Goal: Task Accomplishment & Management: Manage account settings

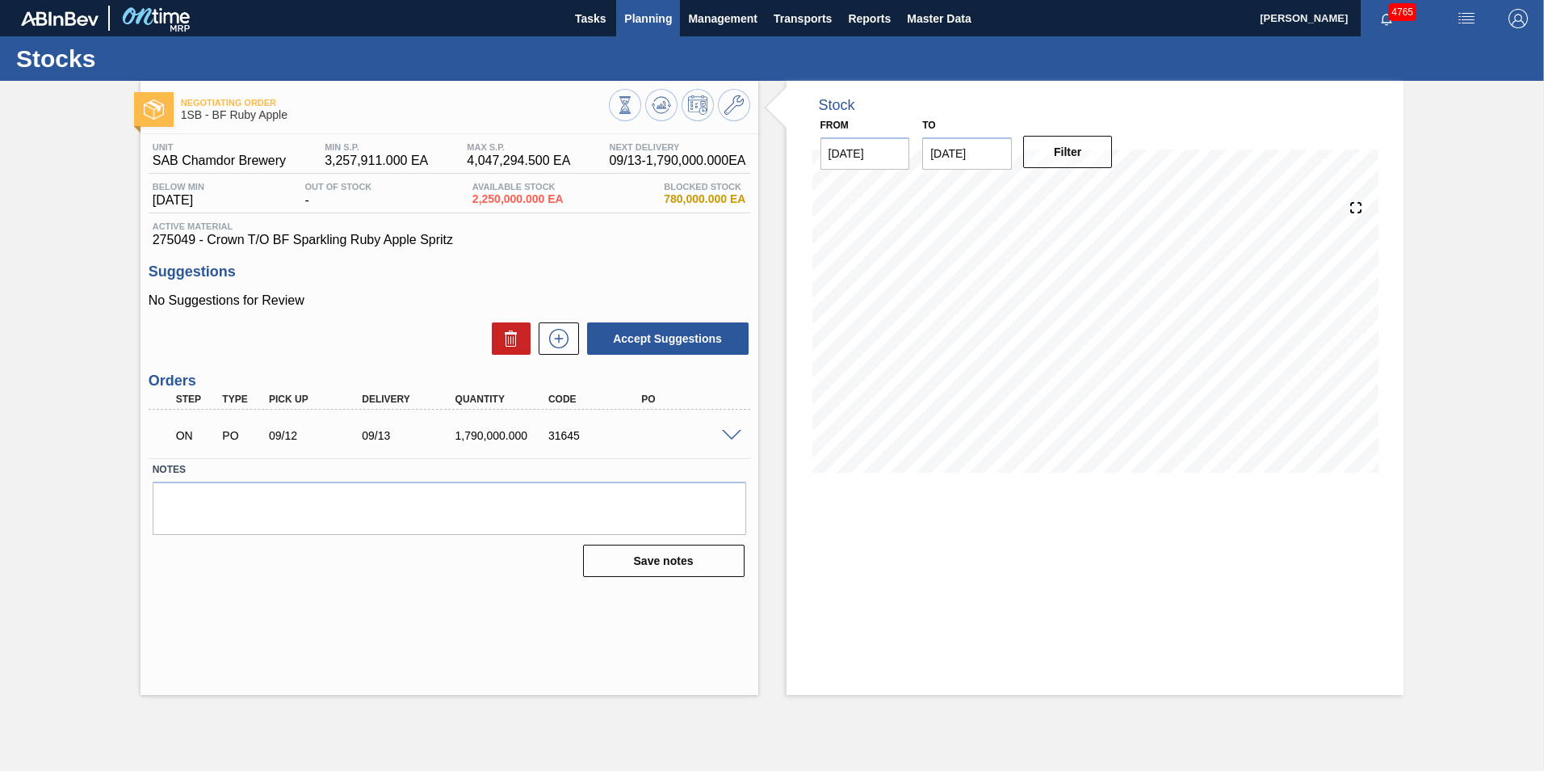
click at [662, 15] on span "Planning" at bounding box center [648, 18] width 48 height 19
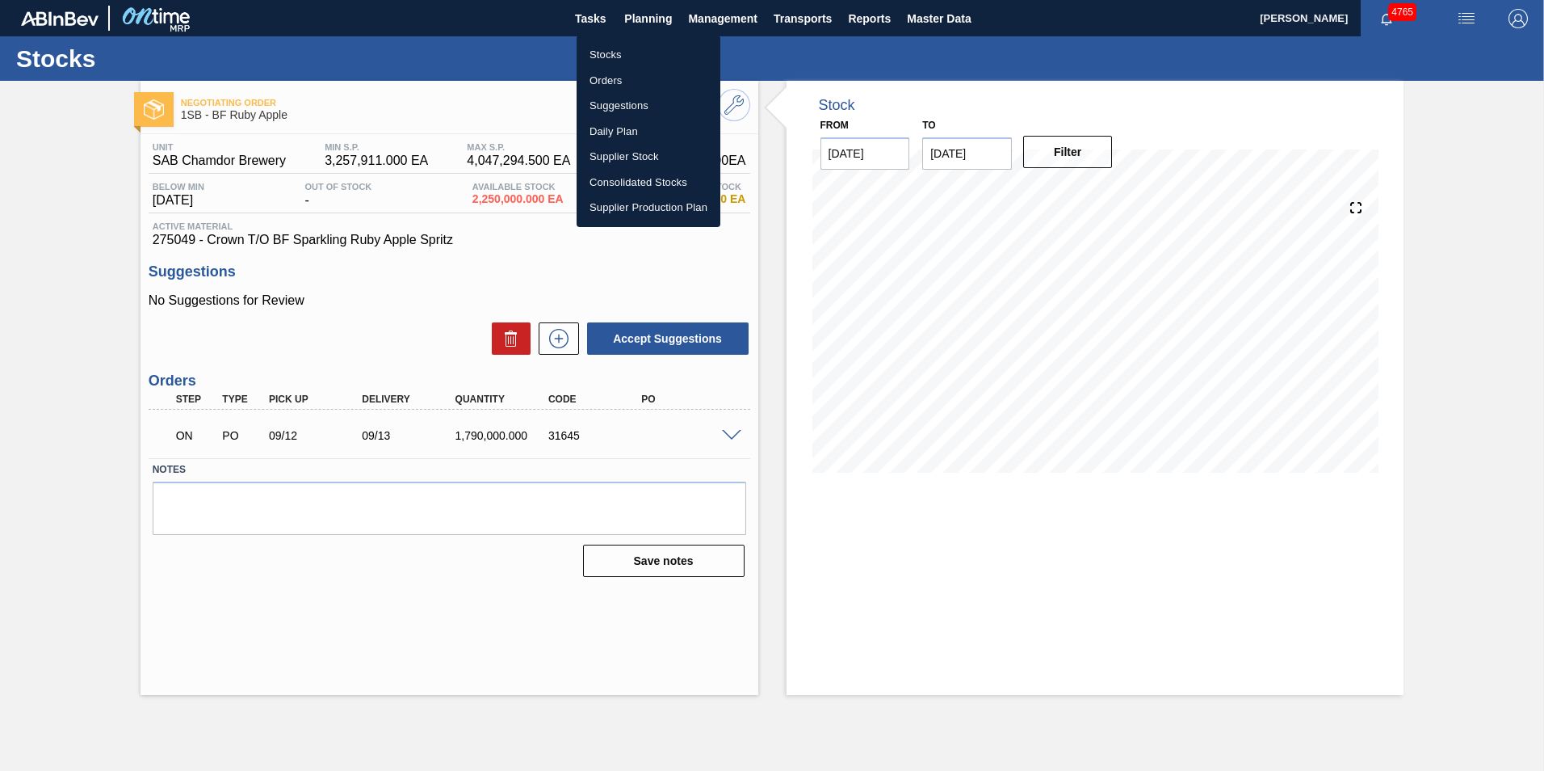
drag, startPoint x: 608, startPoint y: 51, endPoint x: 628, endPoint y: 103, distance: 56.3
click at [608, 51] on li "Stocks" at bounding box center [649, 55] width 144 height 26
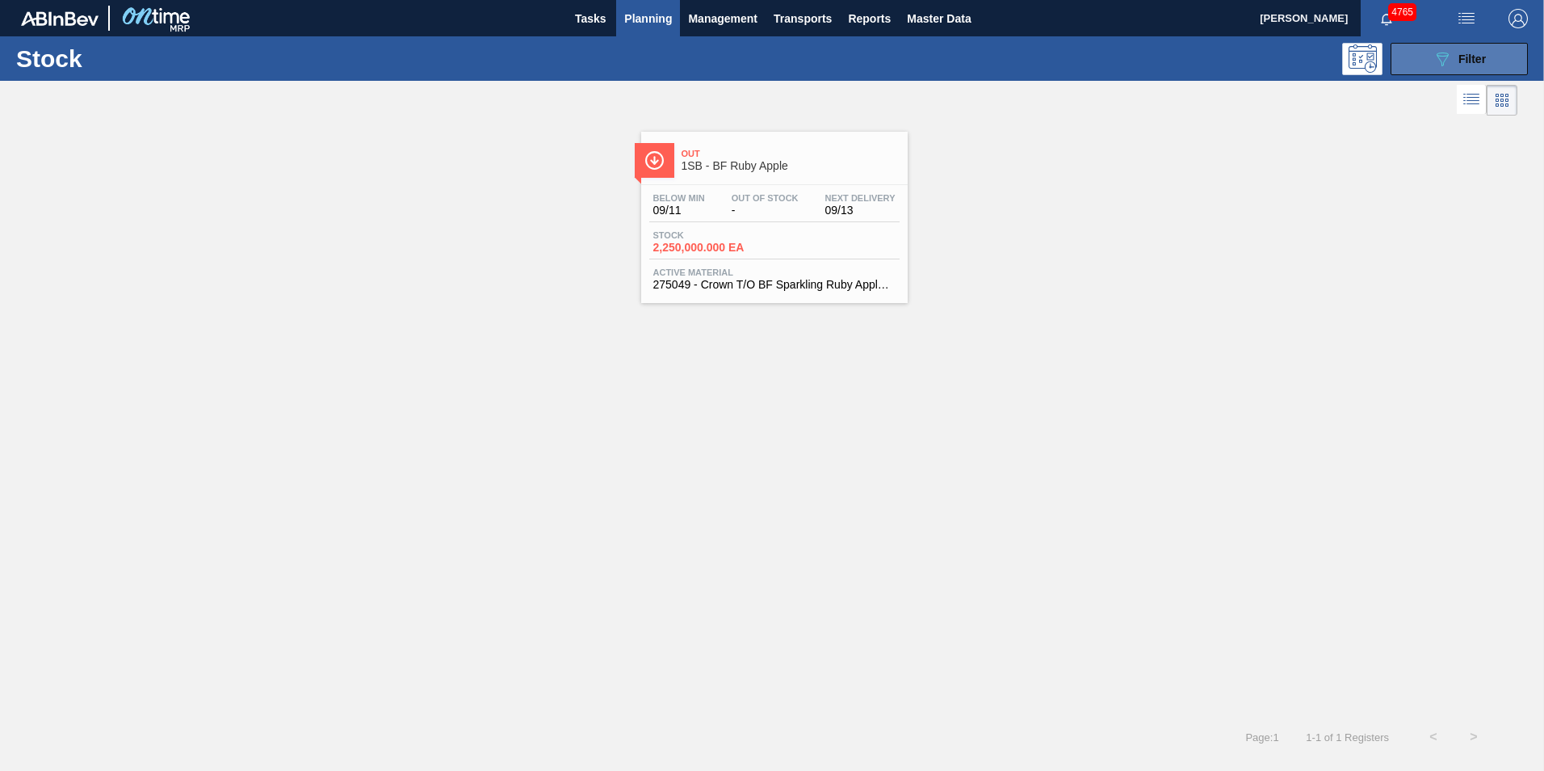
click at [1472, 58] on span "Filter" at bounding box center [1472, 59] width 27 height 13
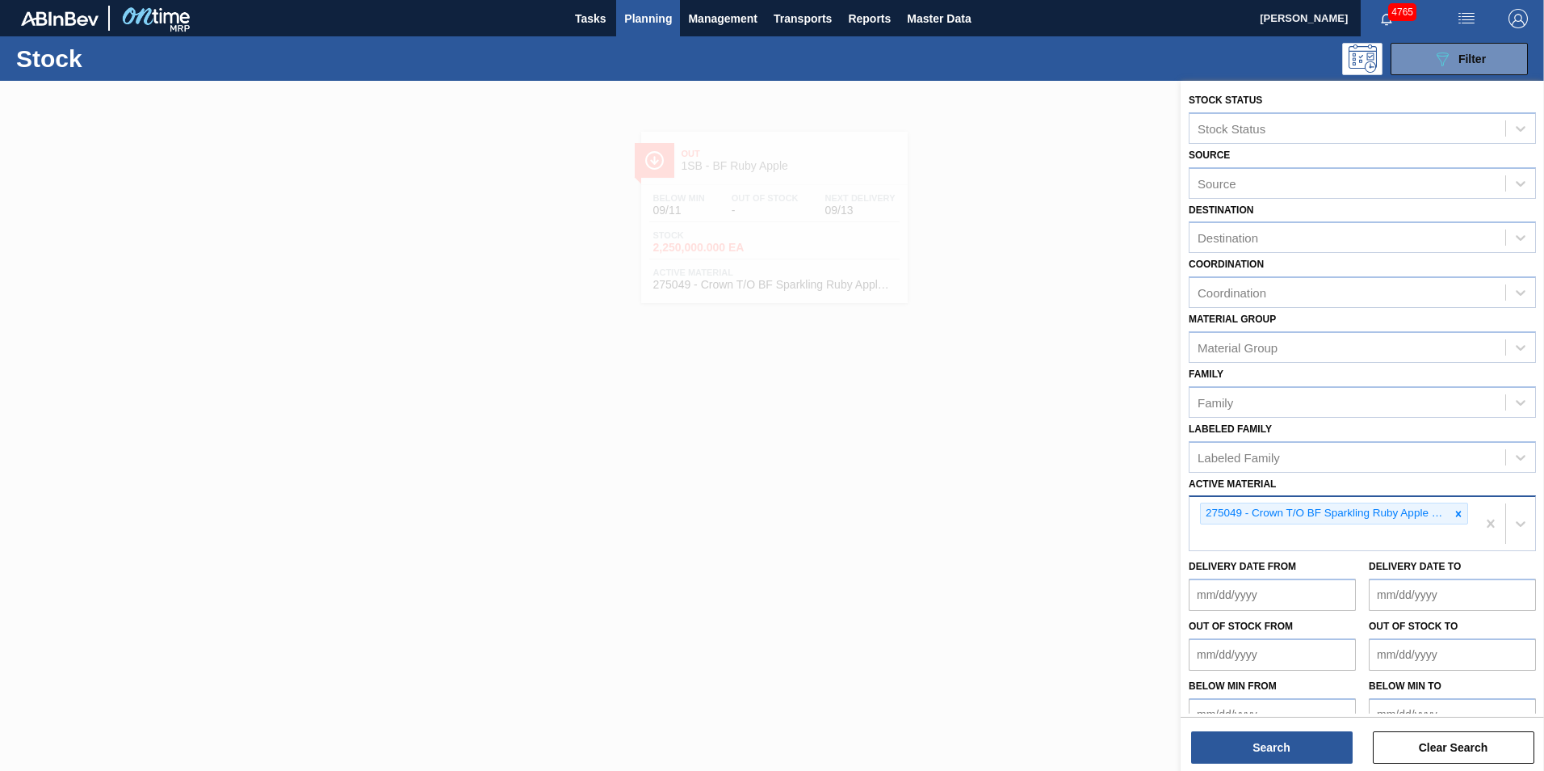
click at [1457, 513] on icon at bounding box center [1459, 513] width 6 height 6
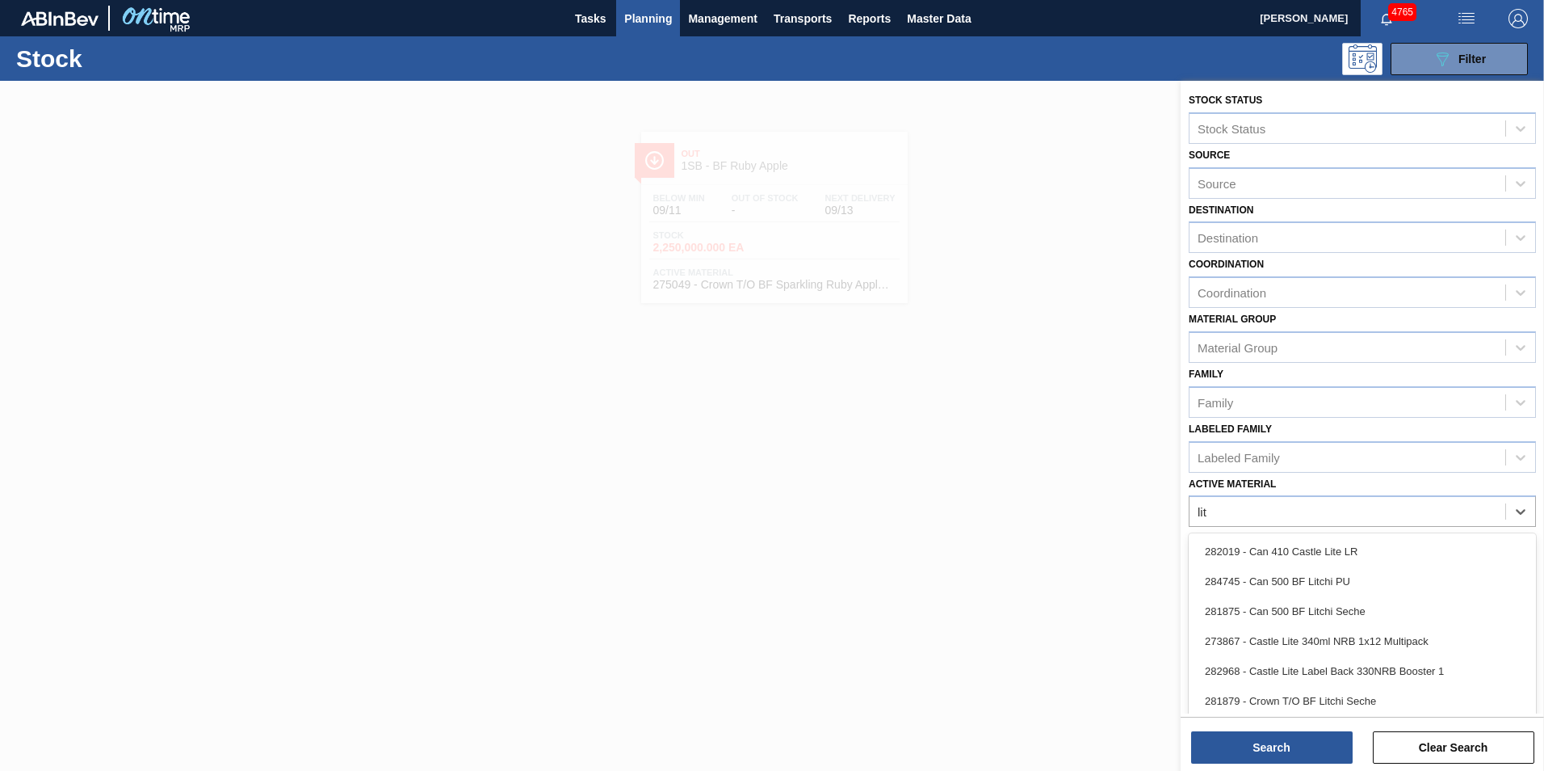
type Material "litc"
click at [1297, 603] on div "281879 - Crown T/O BF Litchi Seche" at bounding box center [1362, 611] width 347 height 30
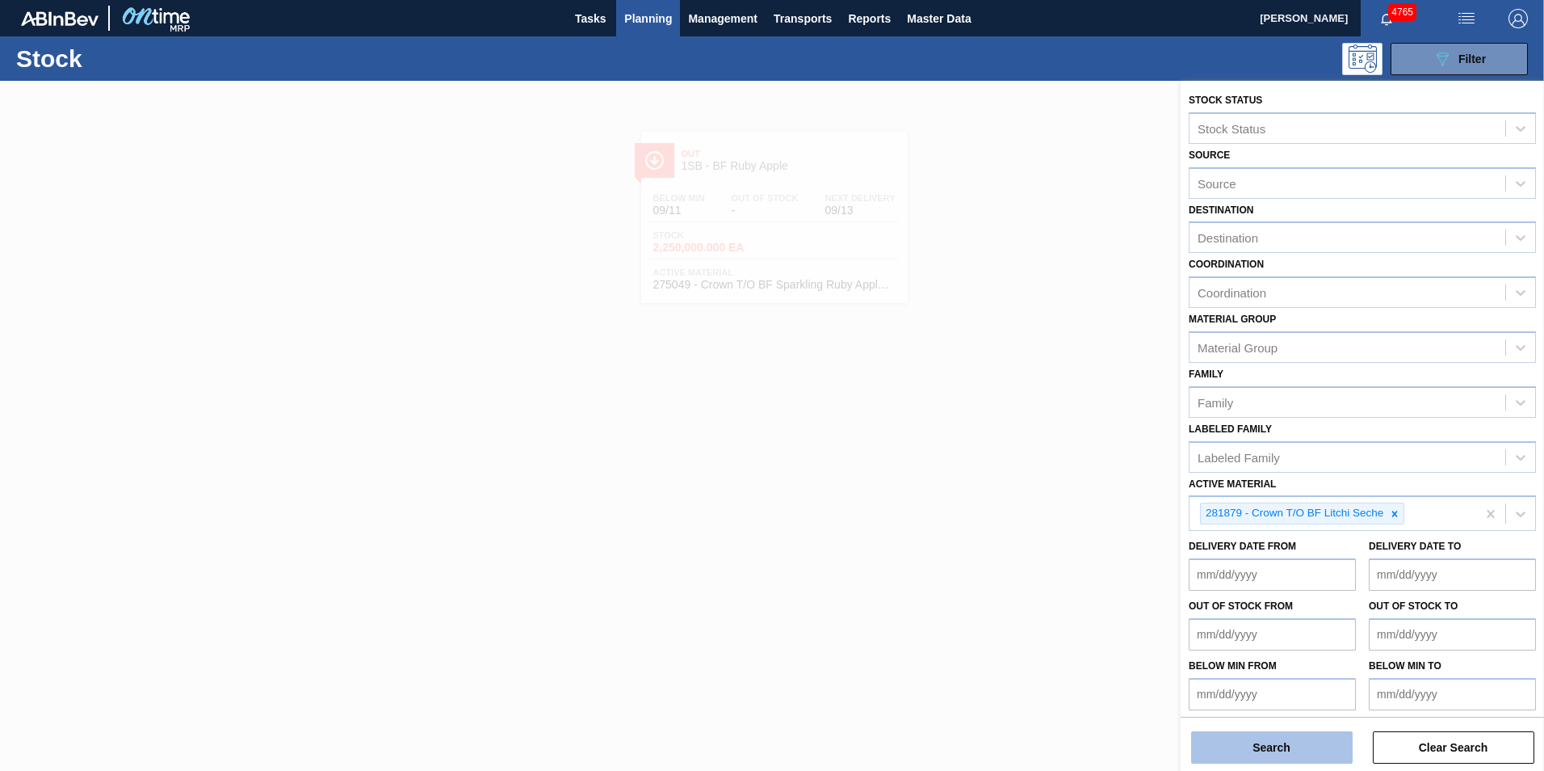
click at [1292, 738] on button "Search" at bounding box center [1272, 747] width 162 height 32
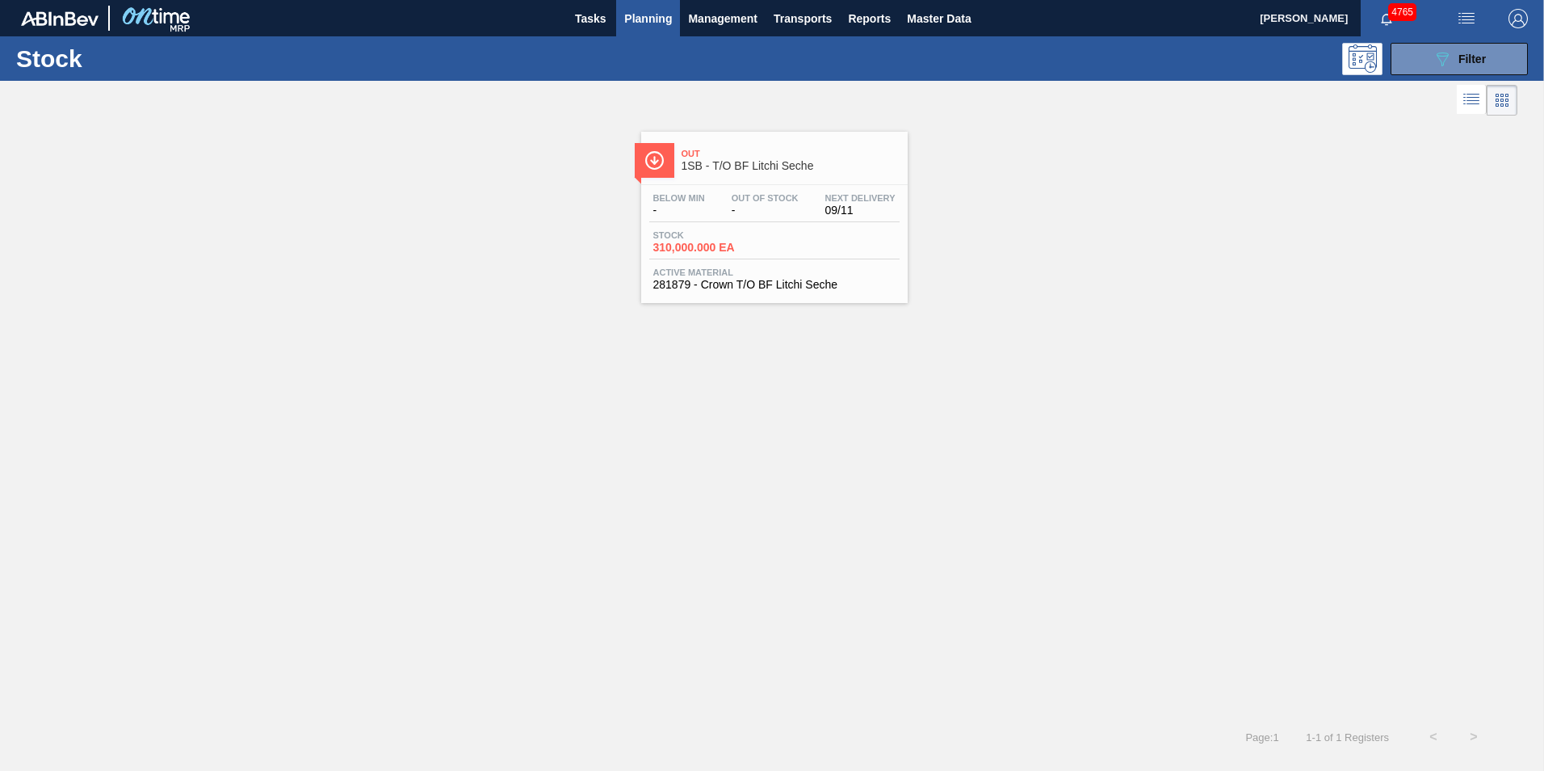
click at [695, 219] on div "Below Min - Out Of Stock - Next Delivery 09/11" at bounding box center [774, 207] width 250 height 29
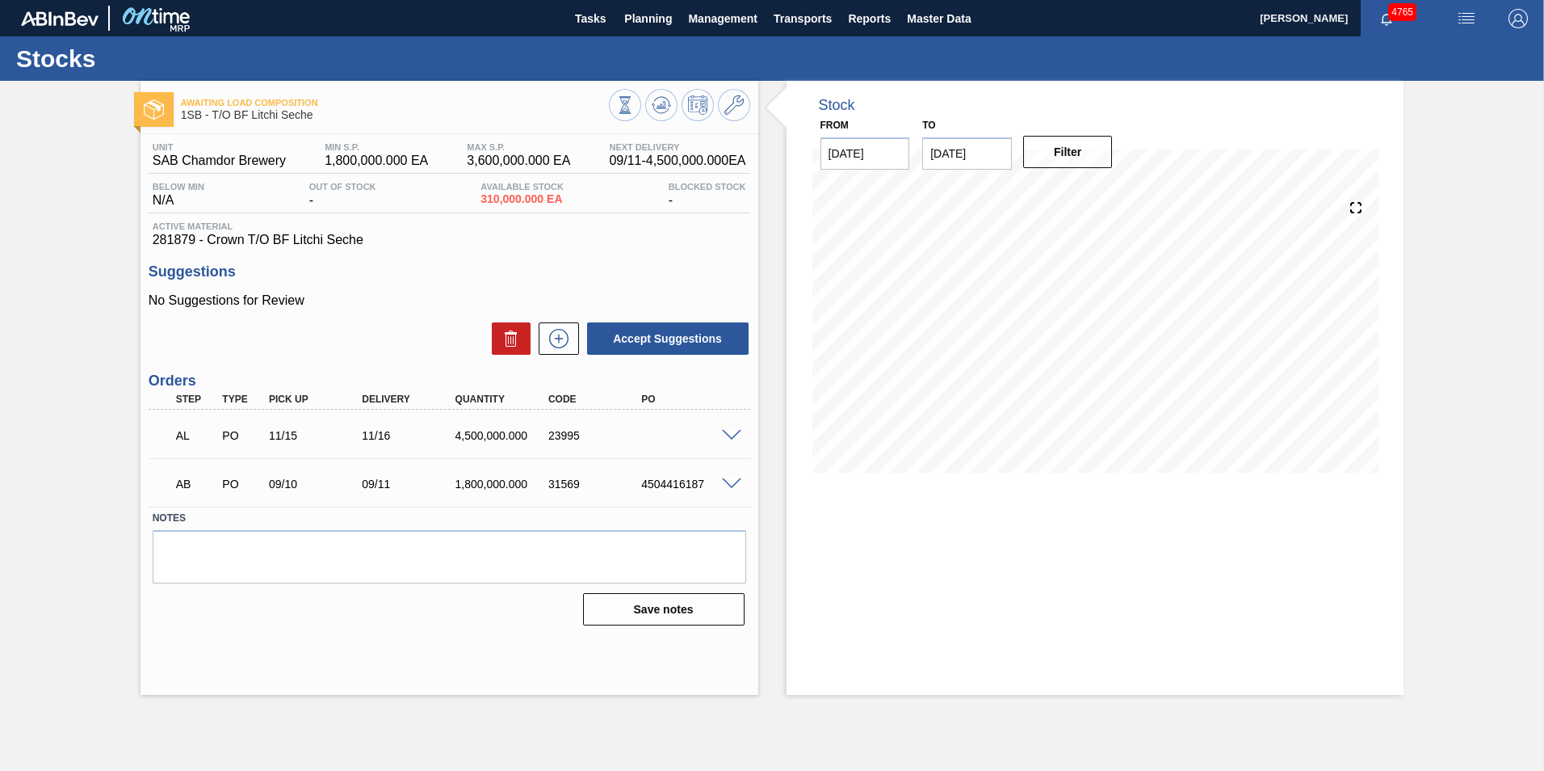
click at [738, 439] on span at bounding box center [731, 436] width 19 height 12
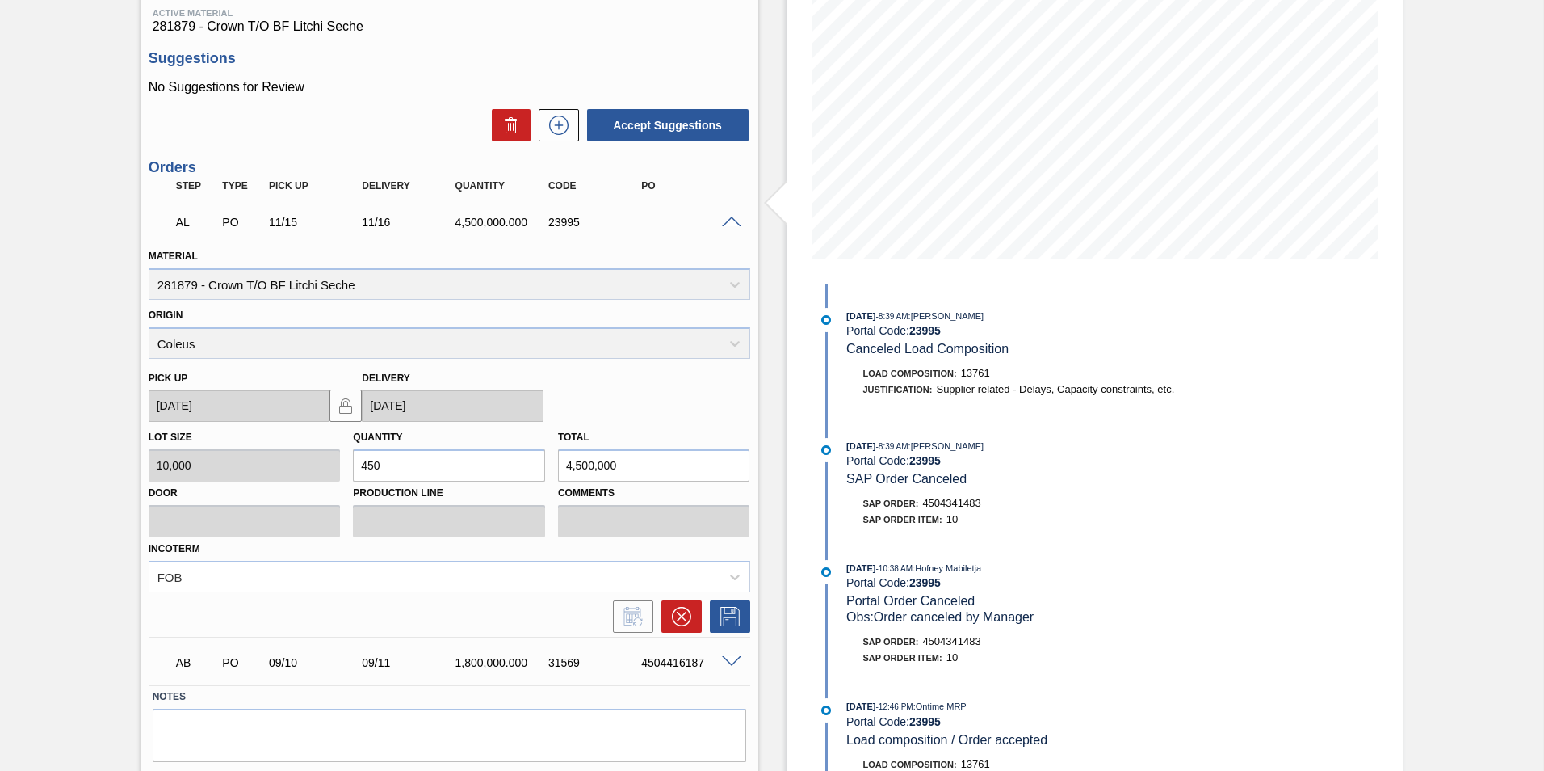
scroll to position [260, 0]
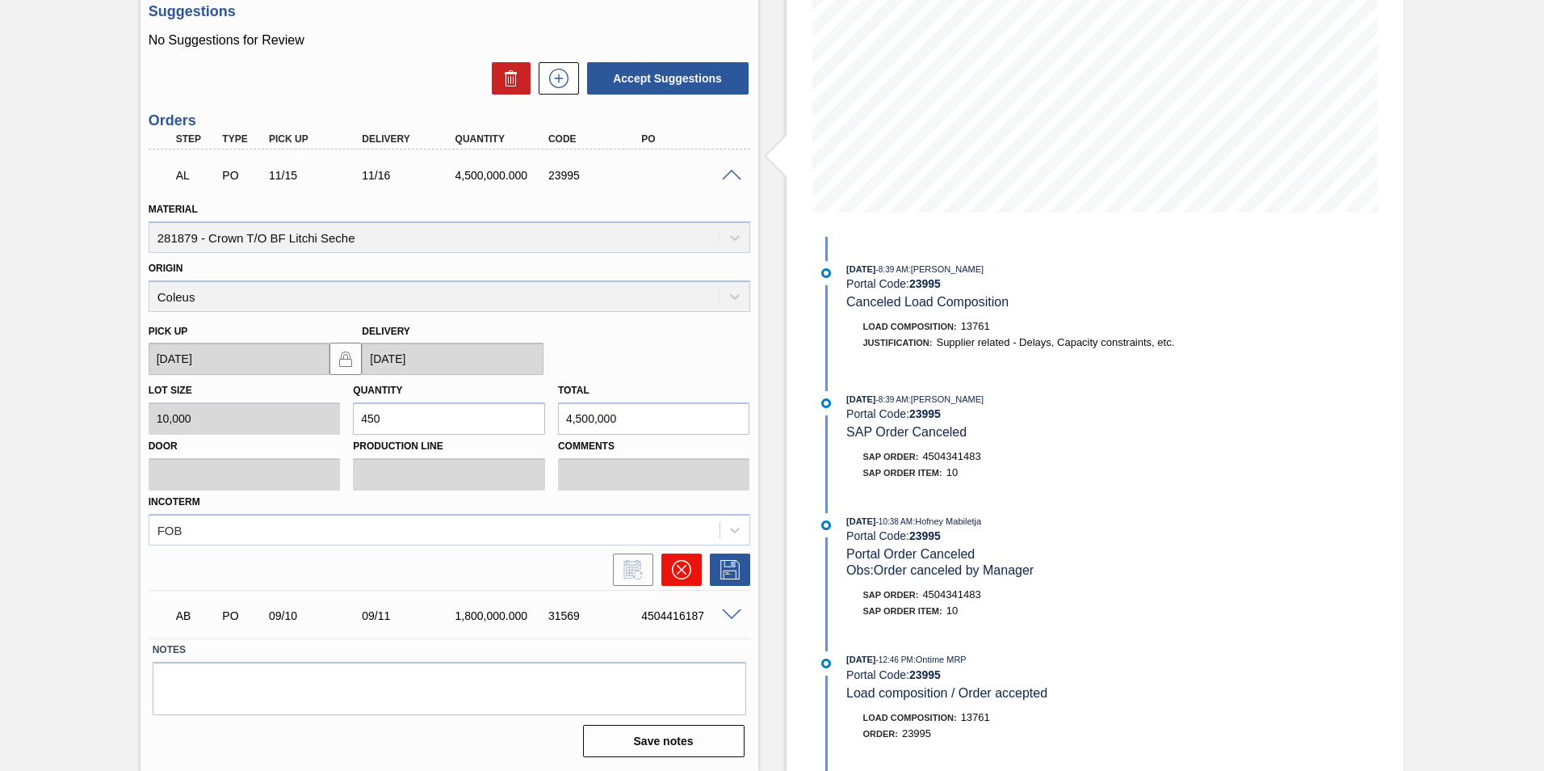
click at [681, 577] on icon at bounding box center [681, 569] width 19 height 19
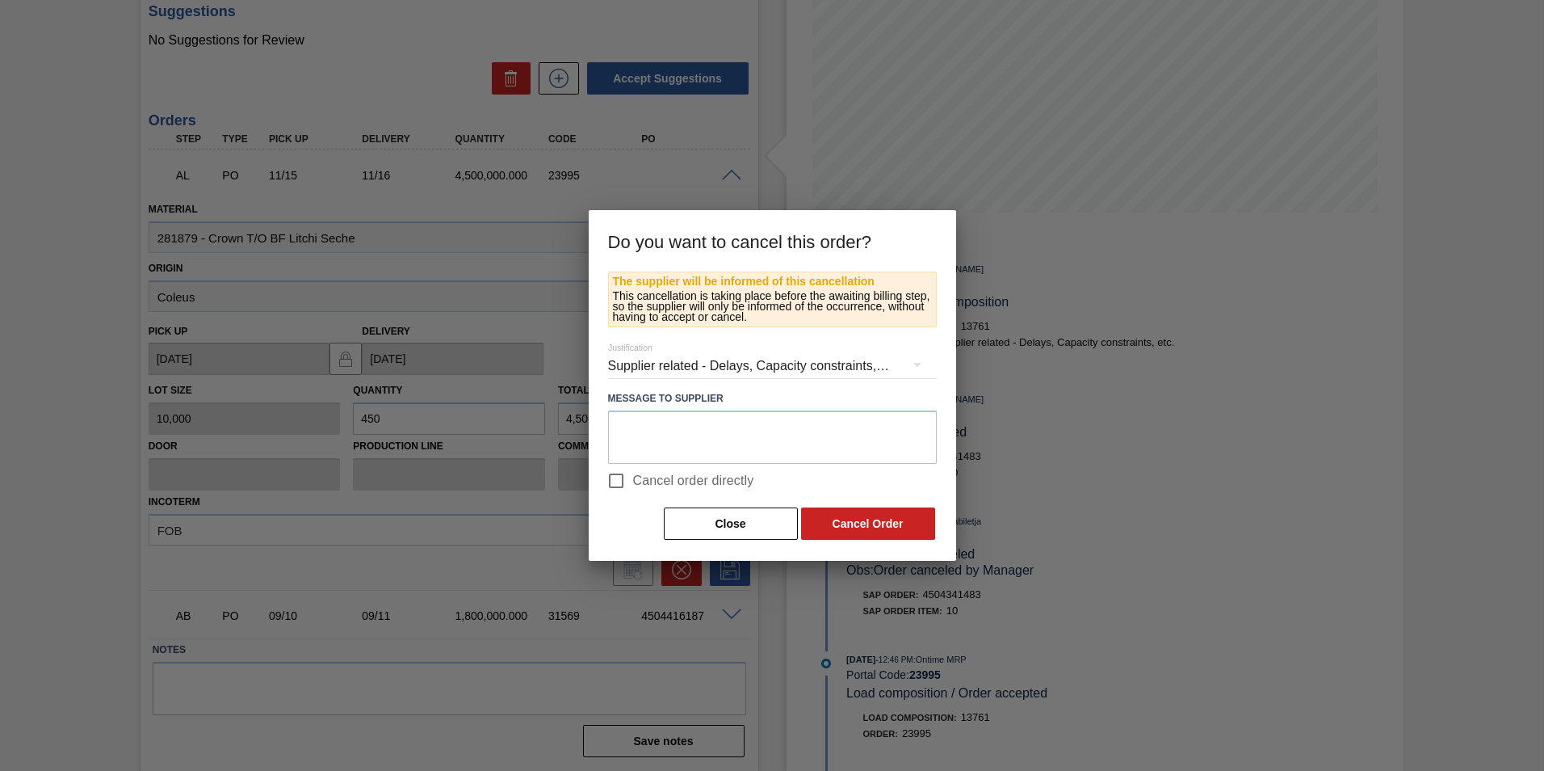
click at [618, 479] on input "Cancel order directly" at bounding box center [616, 481] width 34 height 34
checkbox input "true"
click at [890, 530] on button "Cancel Order" at bounding box center [868, 523] width 134 height 32
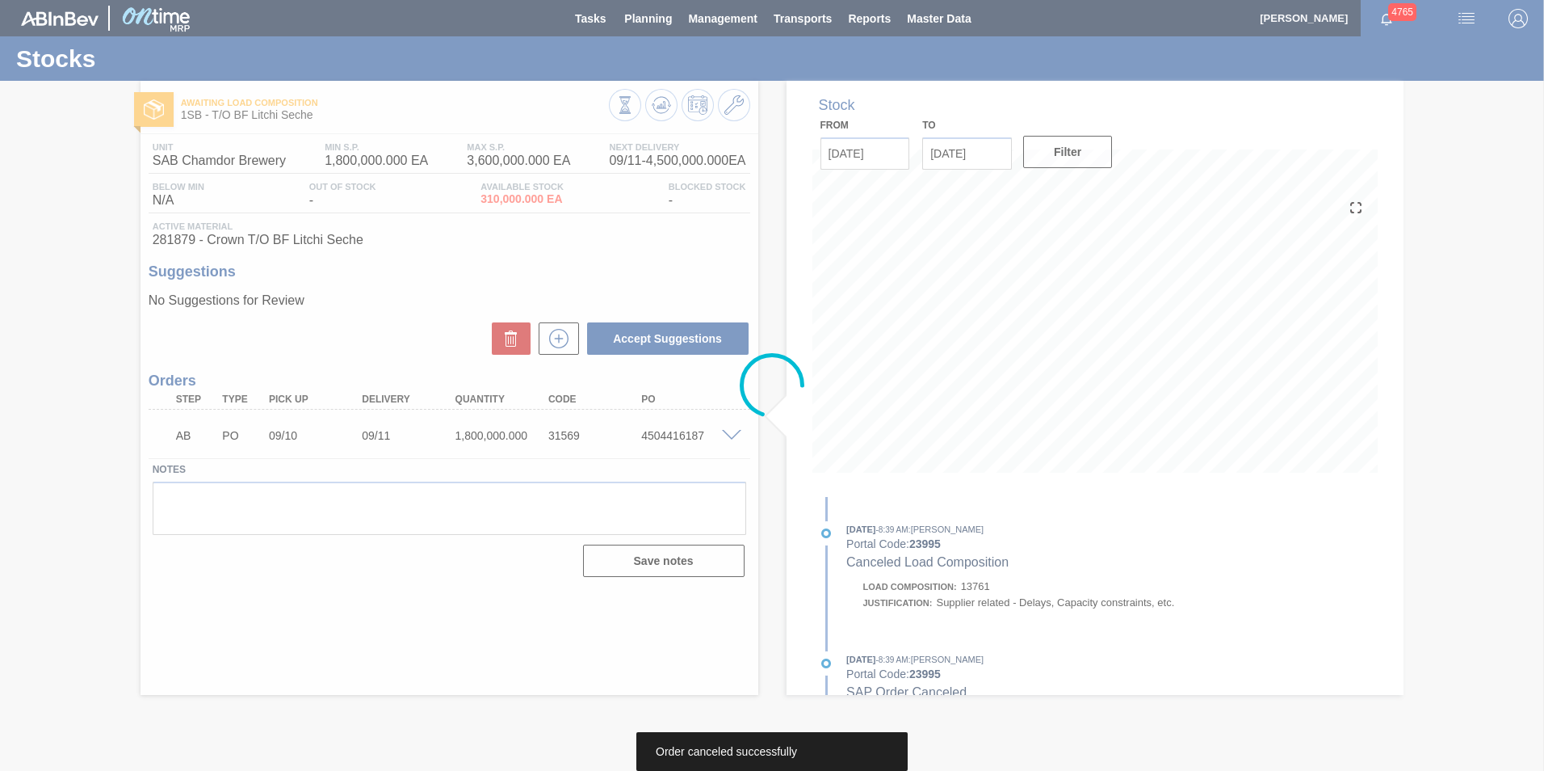
scroll to position [0, 0]
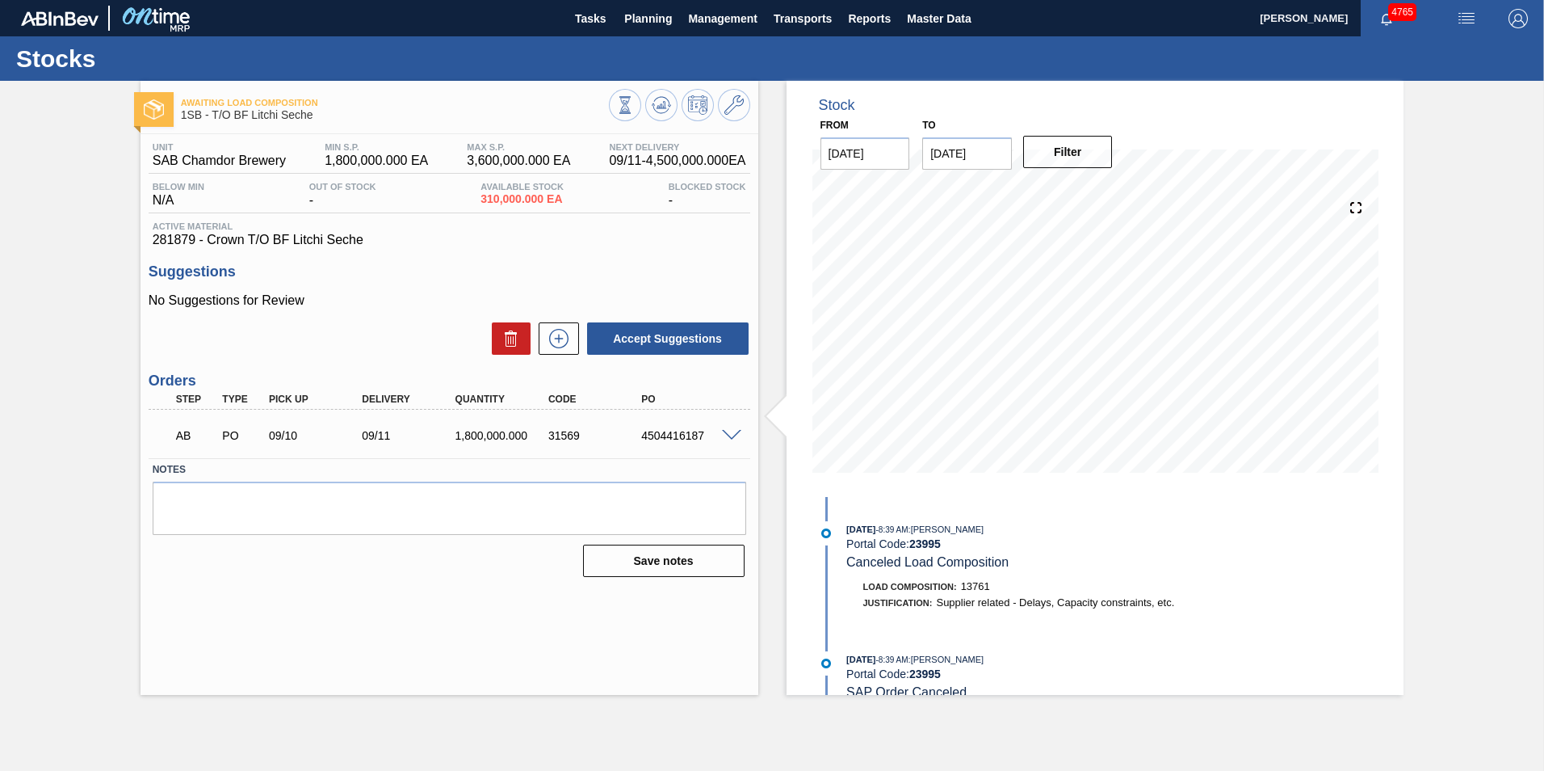
click at [490, 567] on div "Save notes" at bounding box center [450, 561] width 594 height 36
click at [649, 19] on span "Planning" at bounding box center [648, 18] width 48 height 19
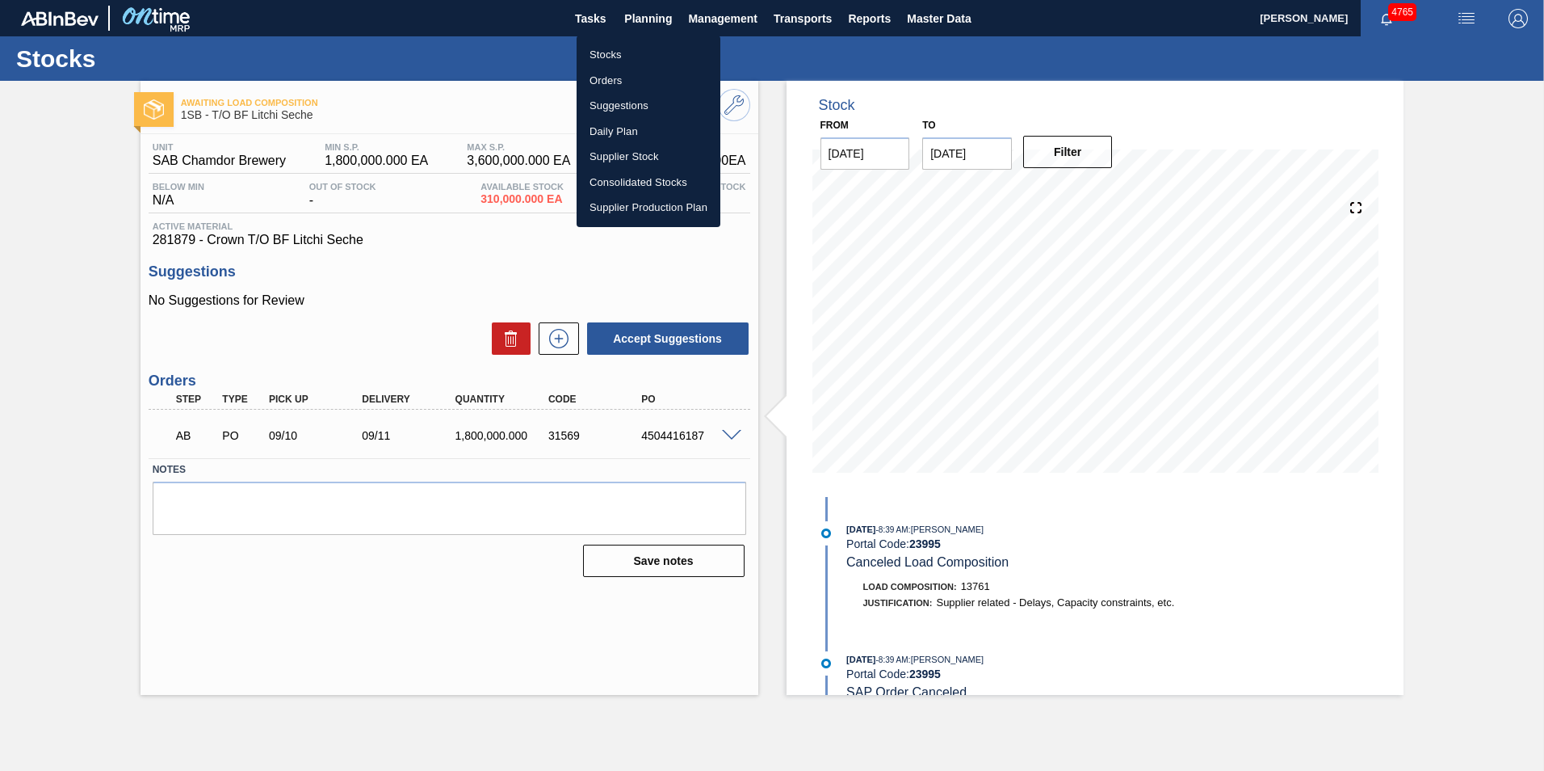
click at [599, 52] on li "Stocks" at bounding box center [649, 55] width 144 height 26
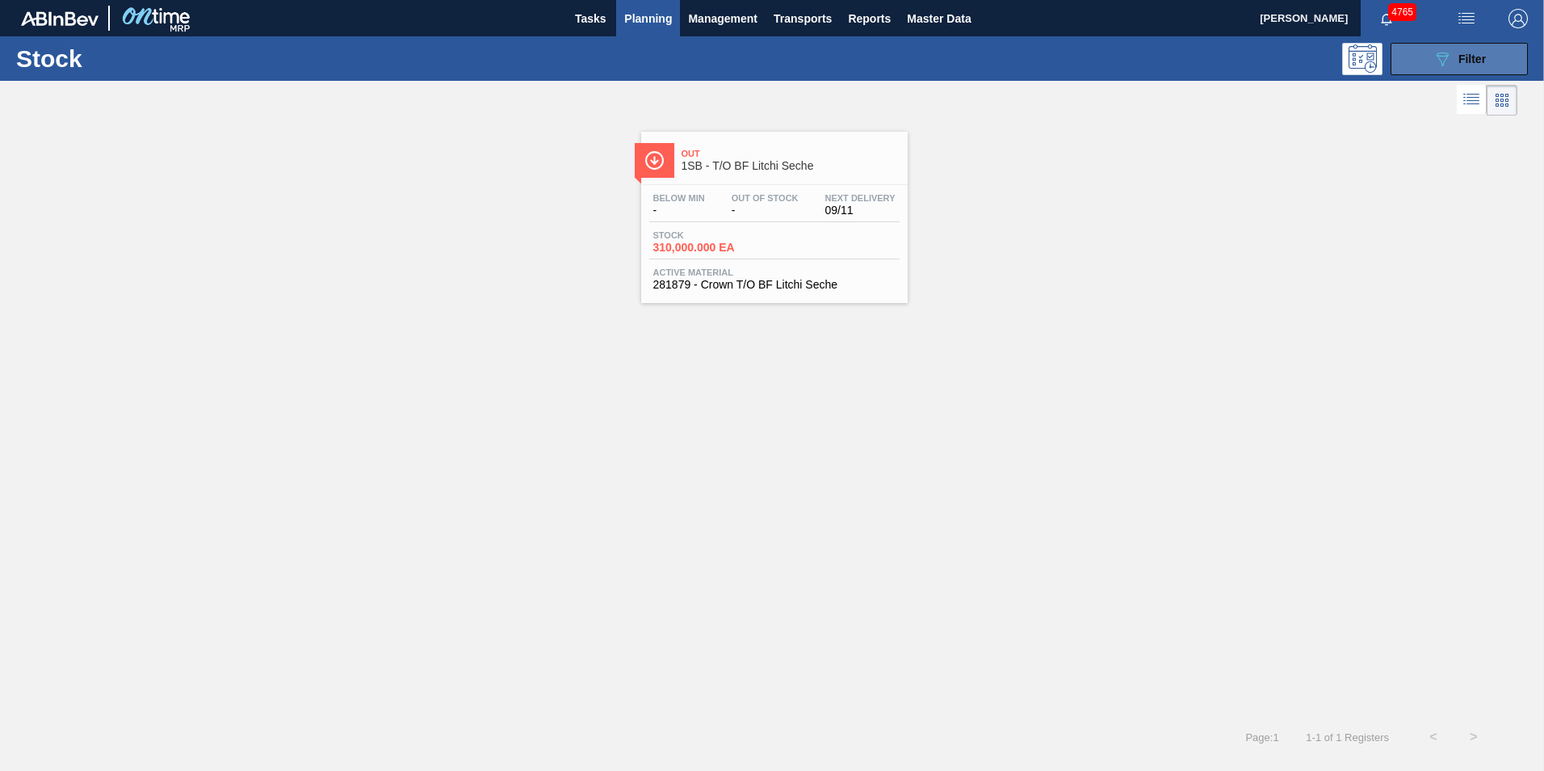
click at [1496, 57] on button "089F7B8B-B2A5-4AFE-B5C0-19BA573D28AC Filter" at bounding box center [1459, 59] width 137 height 32
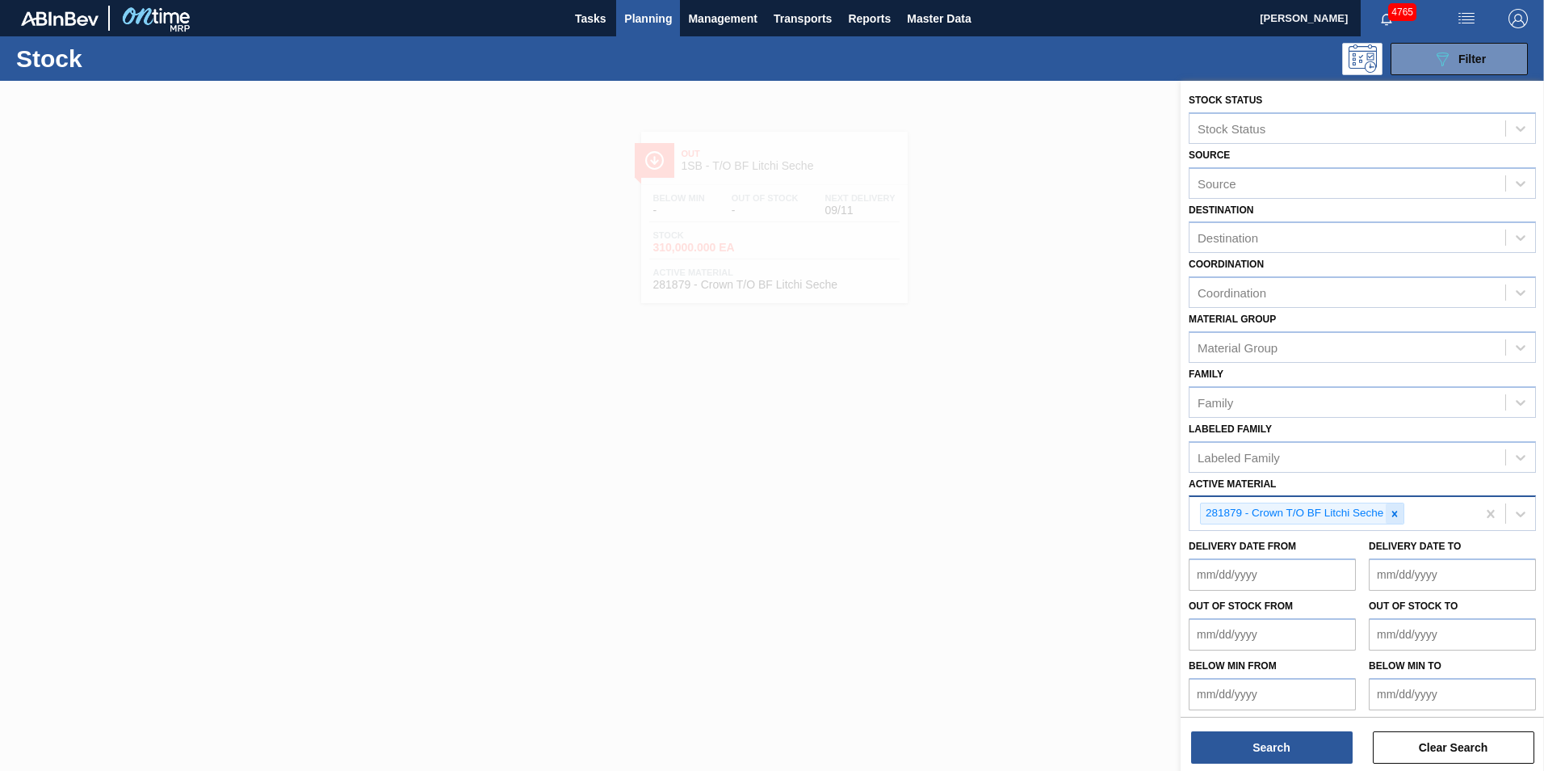
click at [1394, 509] on icon at bounding box center [1394, 513] width 11 height 11
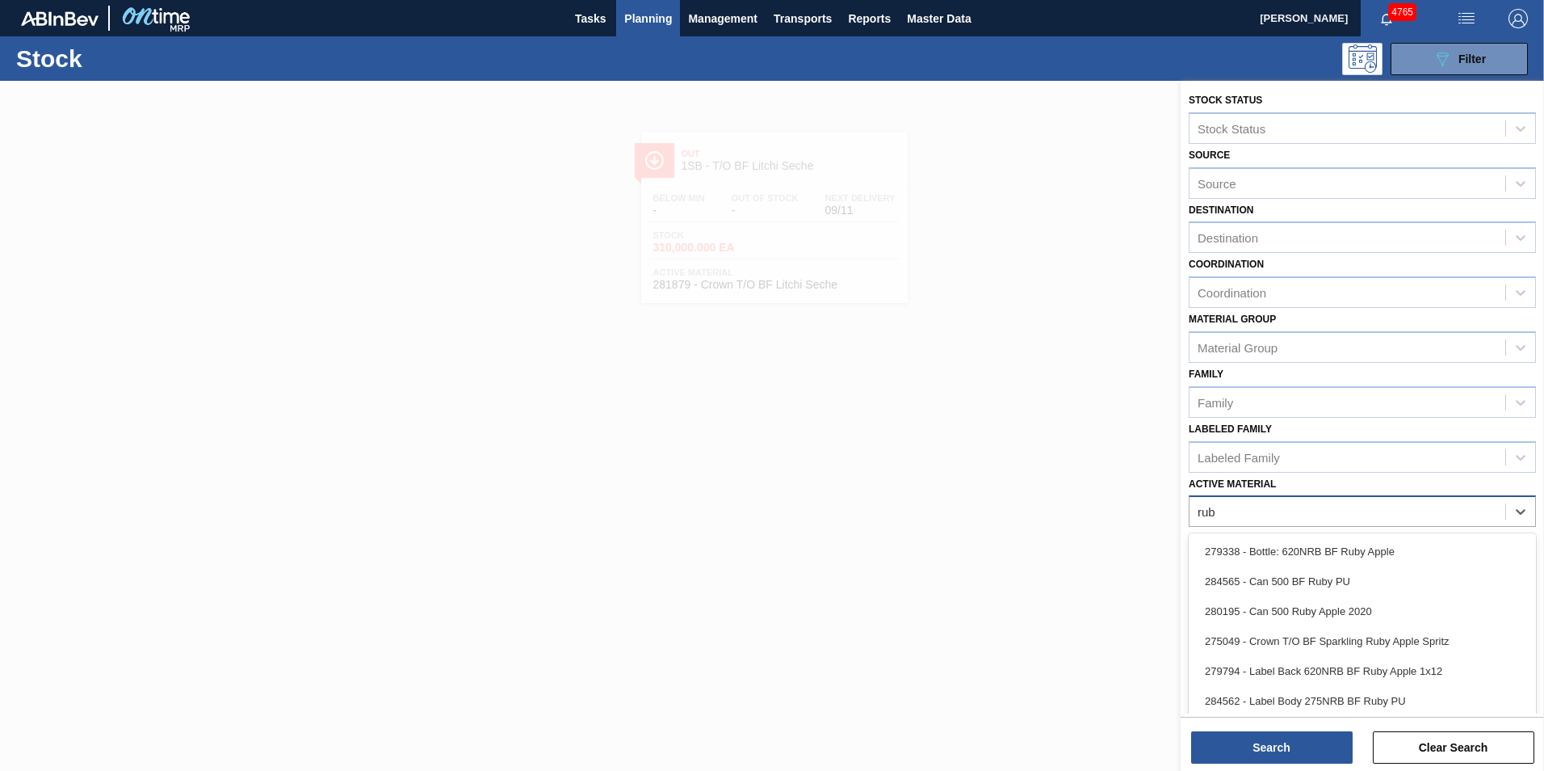
type Material "ruby"
click at [1378, 636] on div "275049 - Crown T/O BF Sparkling Ruby Apple Spritz" at bounding box center [1362, 641] width 347 height 30
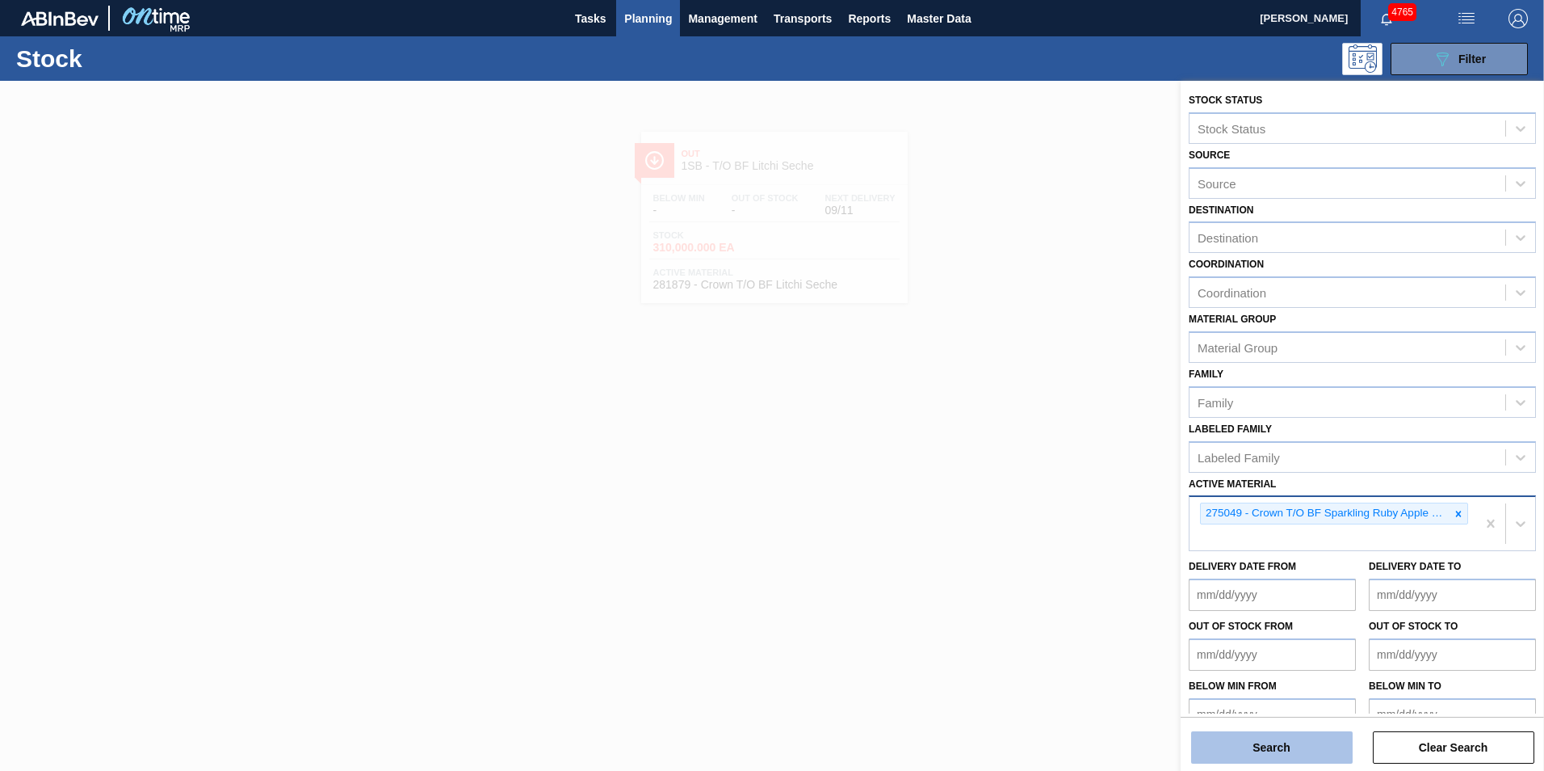
click at [1280, 745] on button "Search" at bounding box center [1272, 747] width 162 height 32
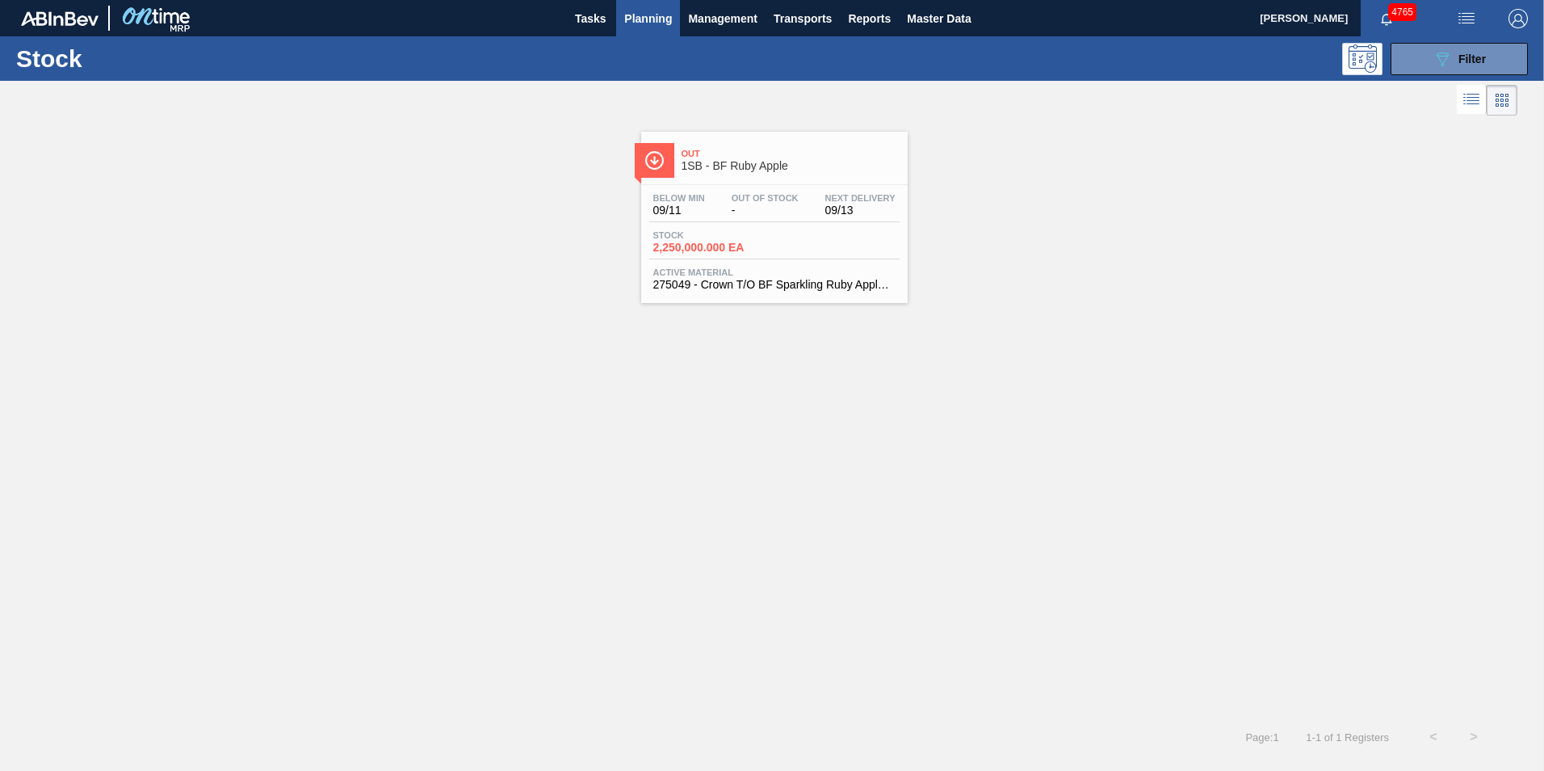
click at [727, 221] on div "Below Min 09/11 Out Of Stock - Next Delivery 09/13" at bounding box center [774, 207] width 250 height 29
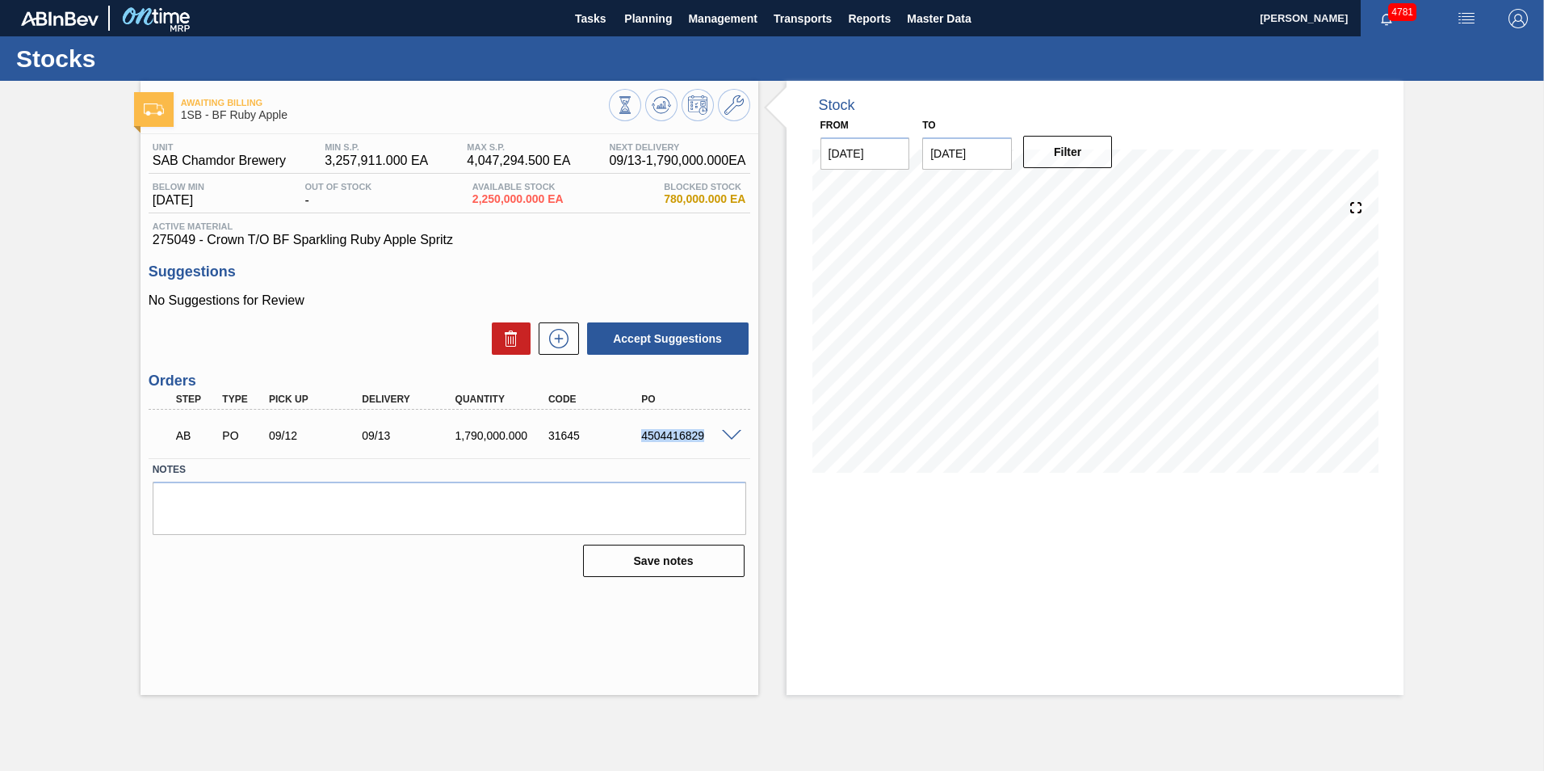
drag, startPoint x: 640, startPoint y: 433, endPoint x: 704, endPoint y: 439, distance: 64.9
click at [704, 439] on div "4504416829" at bounding box center [689, 435] width 104 height 13
copy div "4504416829"
